Goal: Navigation & Orientation: Go to known website

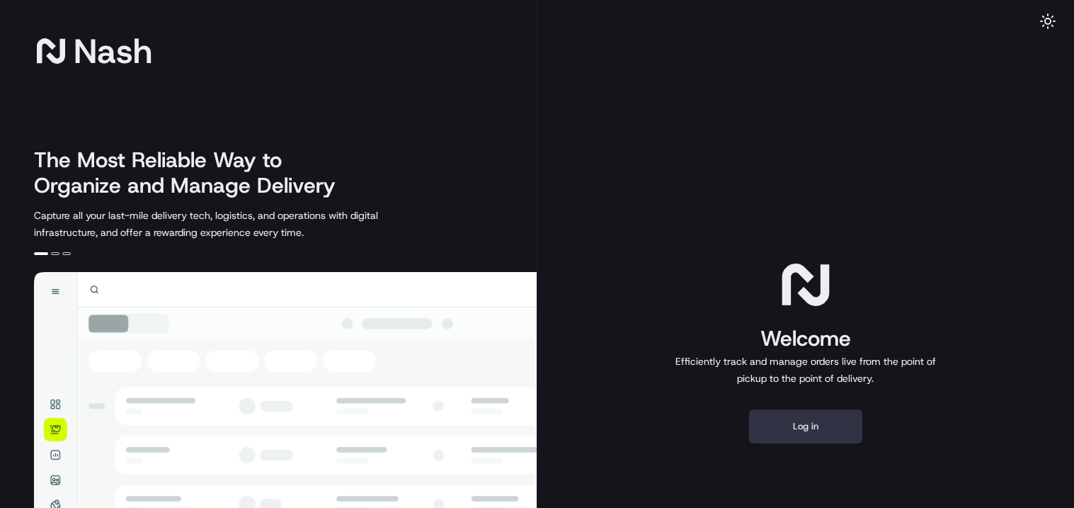
click at [848, 426] on button "Log in" at bounding box center [805, 426] width 113 height 34
